Goal: Manage account settings

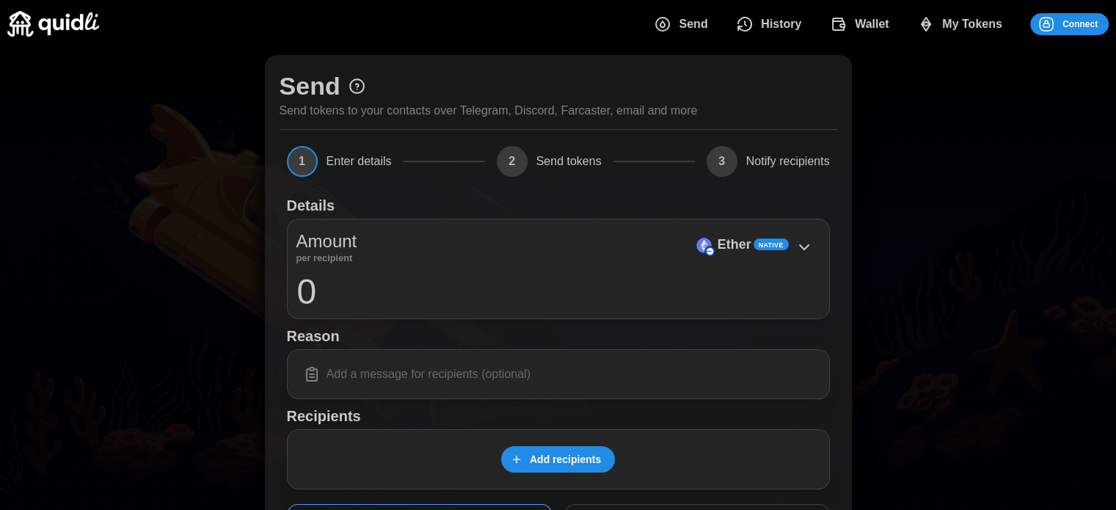
click at [1059, 20] on span "Connect" at bounding box center [1067, 24] width 60 height 21
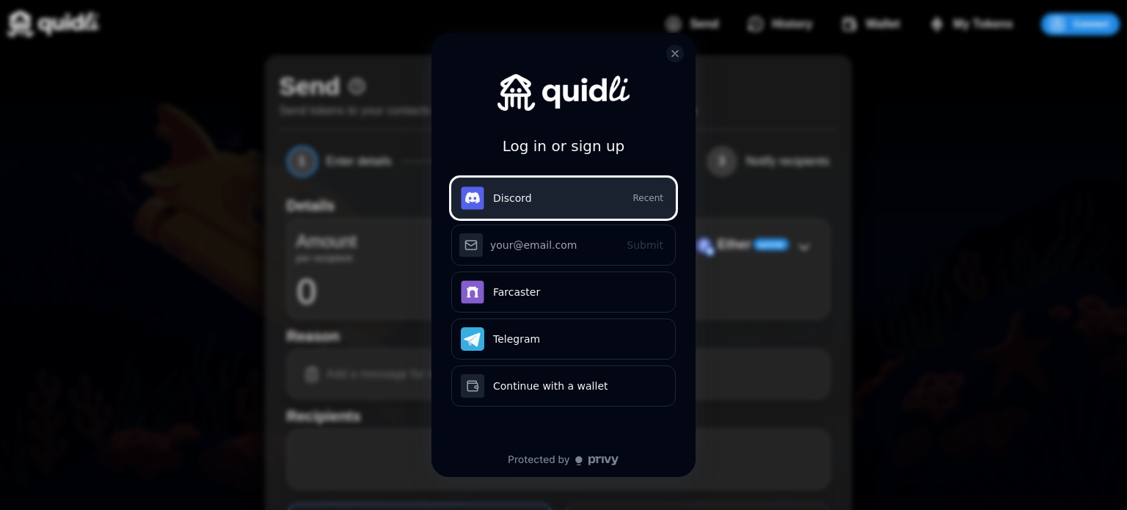
click at [572, 206] on button "Discord Recent" at bounding box center [563, 197] width 224 height 41
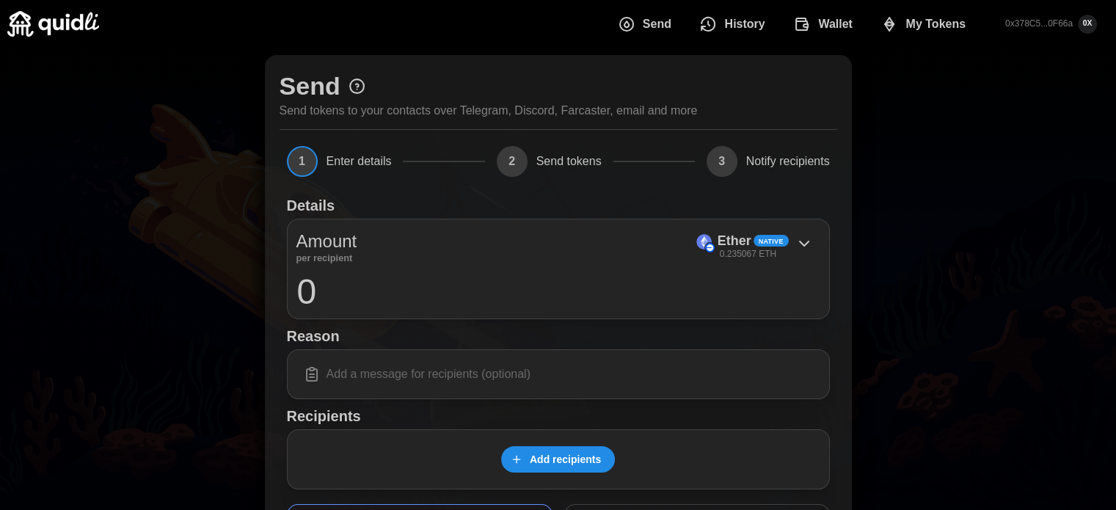
click at [832, 18] on span "Wallet" at bounding box center [835, 24] width 34 height 29
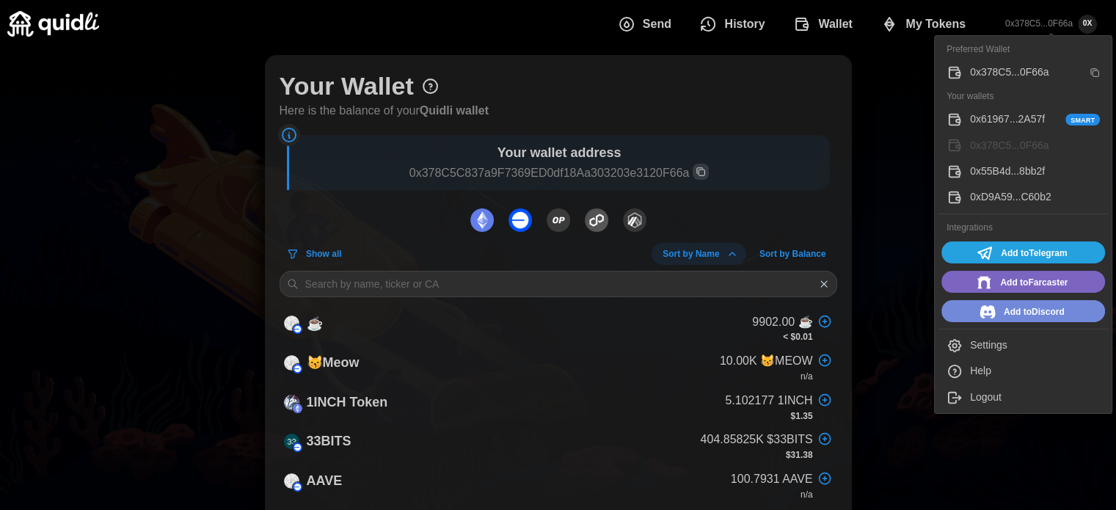
click at [997, 120] on div "0x61967...2A57f Smart" at bounding box center [1035, 119] width 130 height 16
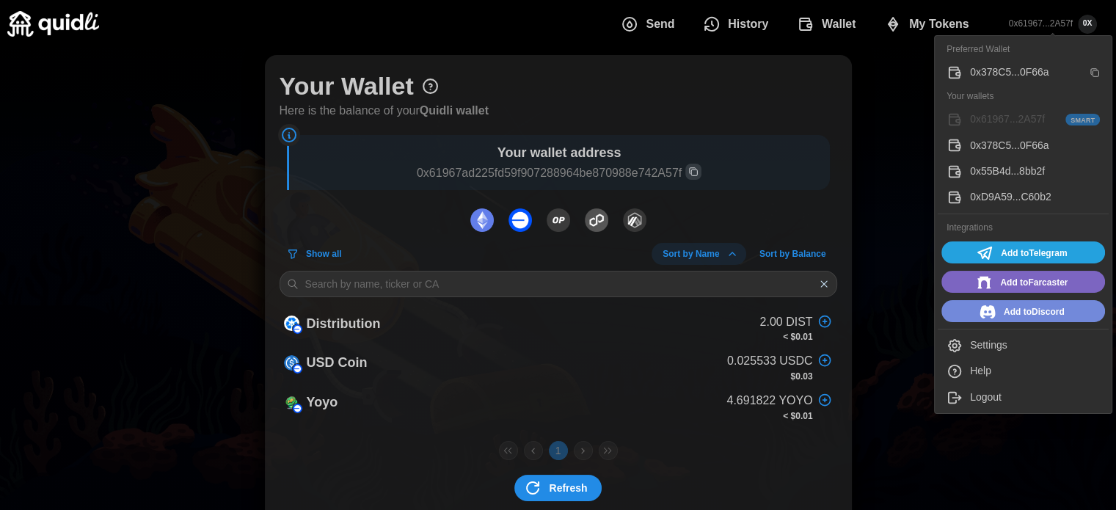
click at [1003, 337] on div "Settings" at bounding box center [1035, 345] width 130 height 16
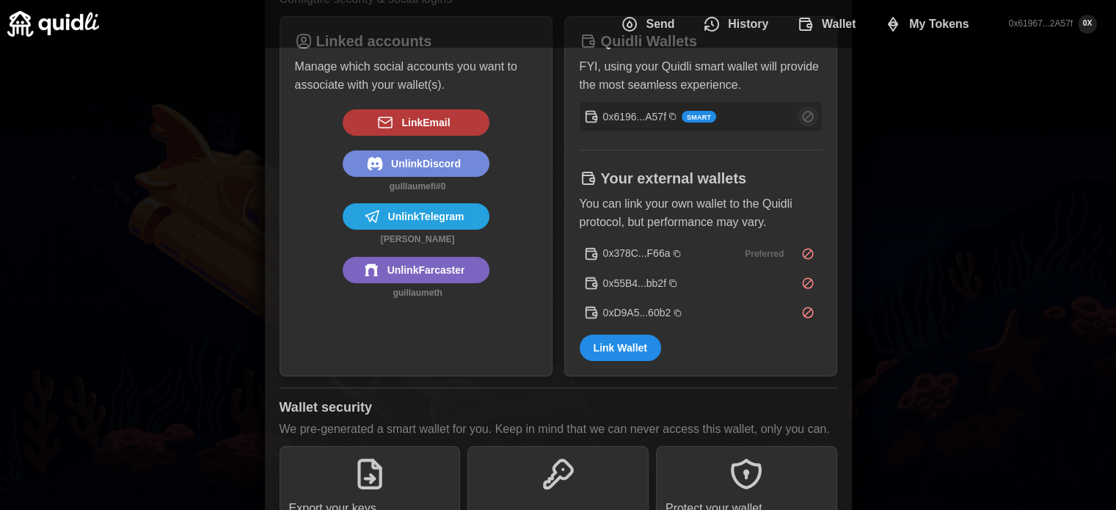
scroll to position [111, 0]
click at [738, 112] on span "Set as preferred" at bounding box center [750, 116] width 67 height 21
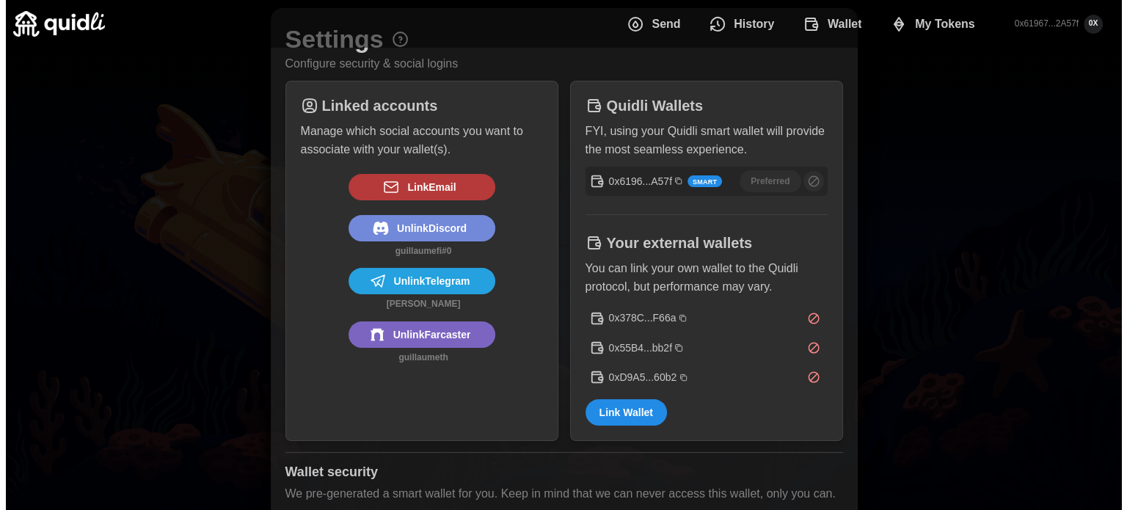
scroll to position [0, 0]
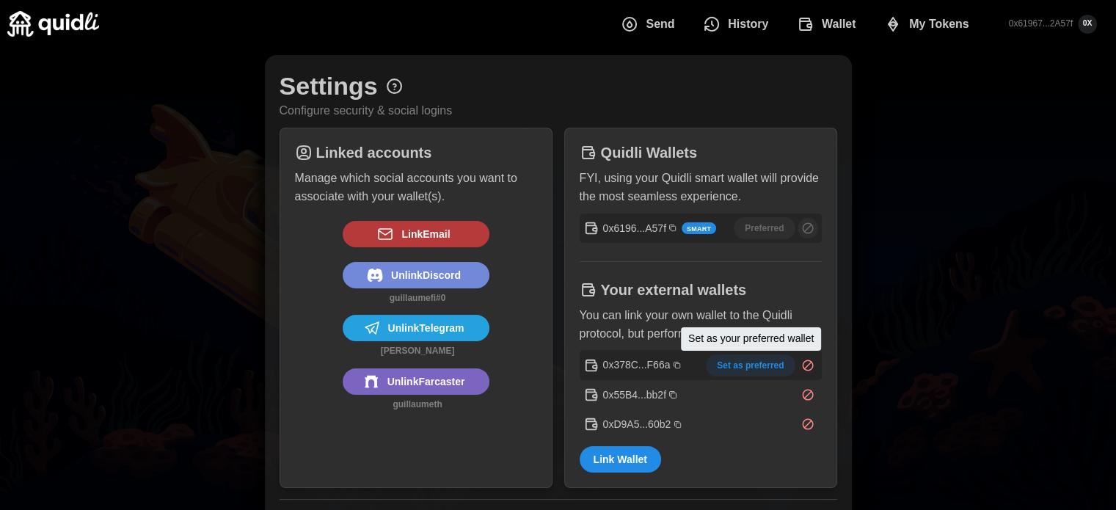
click at [746, 357] on span "Set as preferred" at bounding box center [750, 365] width 67 height 21
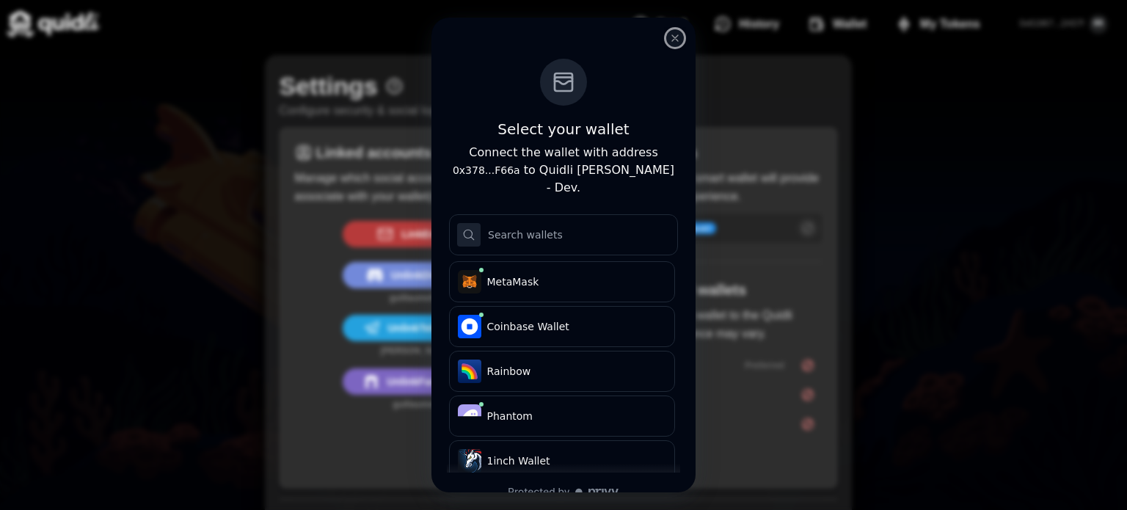
click at [672, 37] on icon "close modal" at bounding box center [675, 38] width 12 height 12
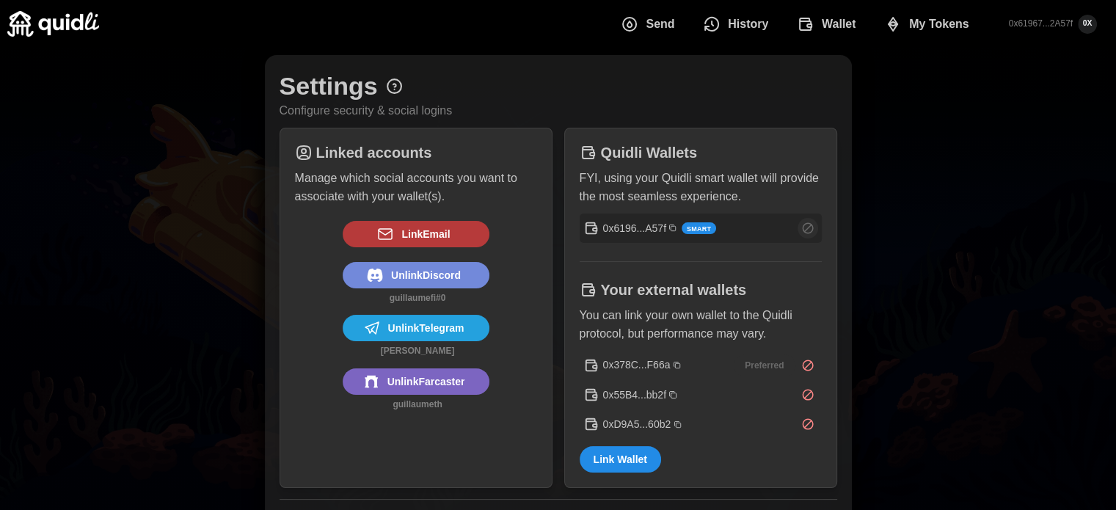
click at [733, 21] on span "History" at bounding box center [748, 24] width 40 height 29
